Goal: Information Seeking & Learning: Check status

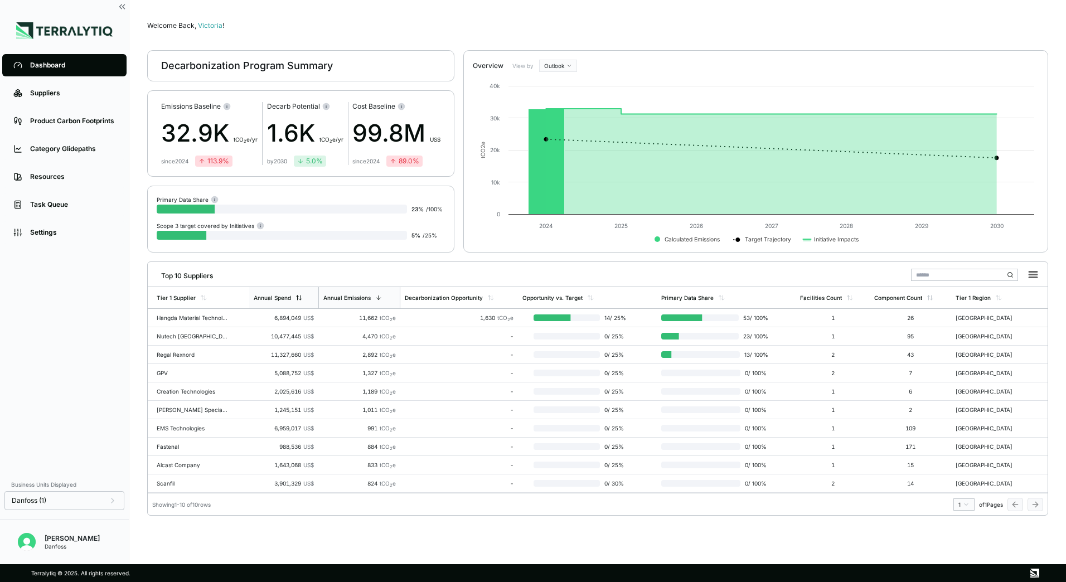
click at [288, 302] on div "Annual Spend" at bounding box center [283, 297] width 69 height 21
